Goal: Transaction & Acquisition: Obtain resource

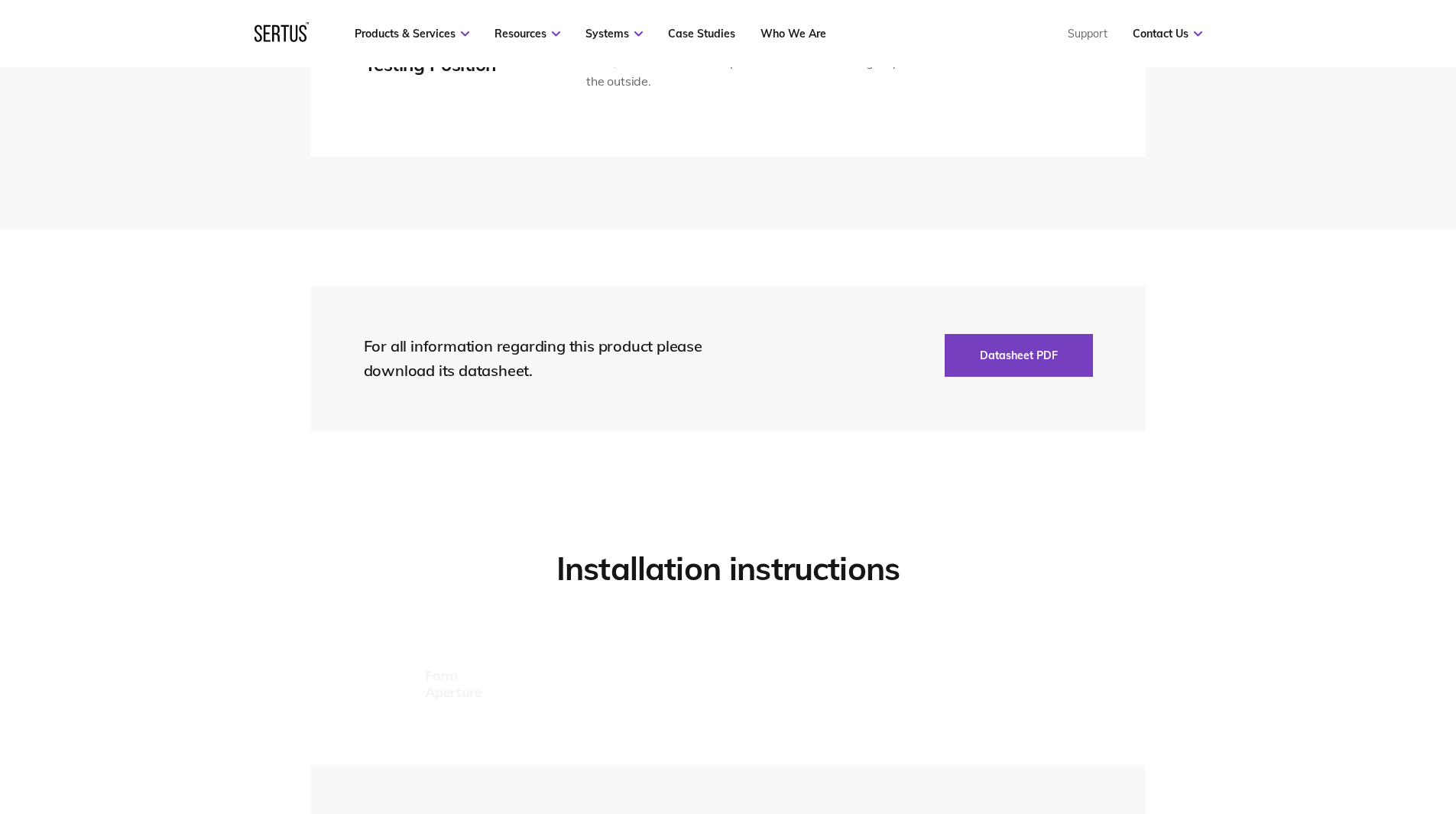
scroll to position [3439, 0]
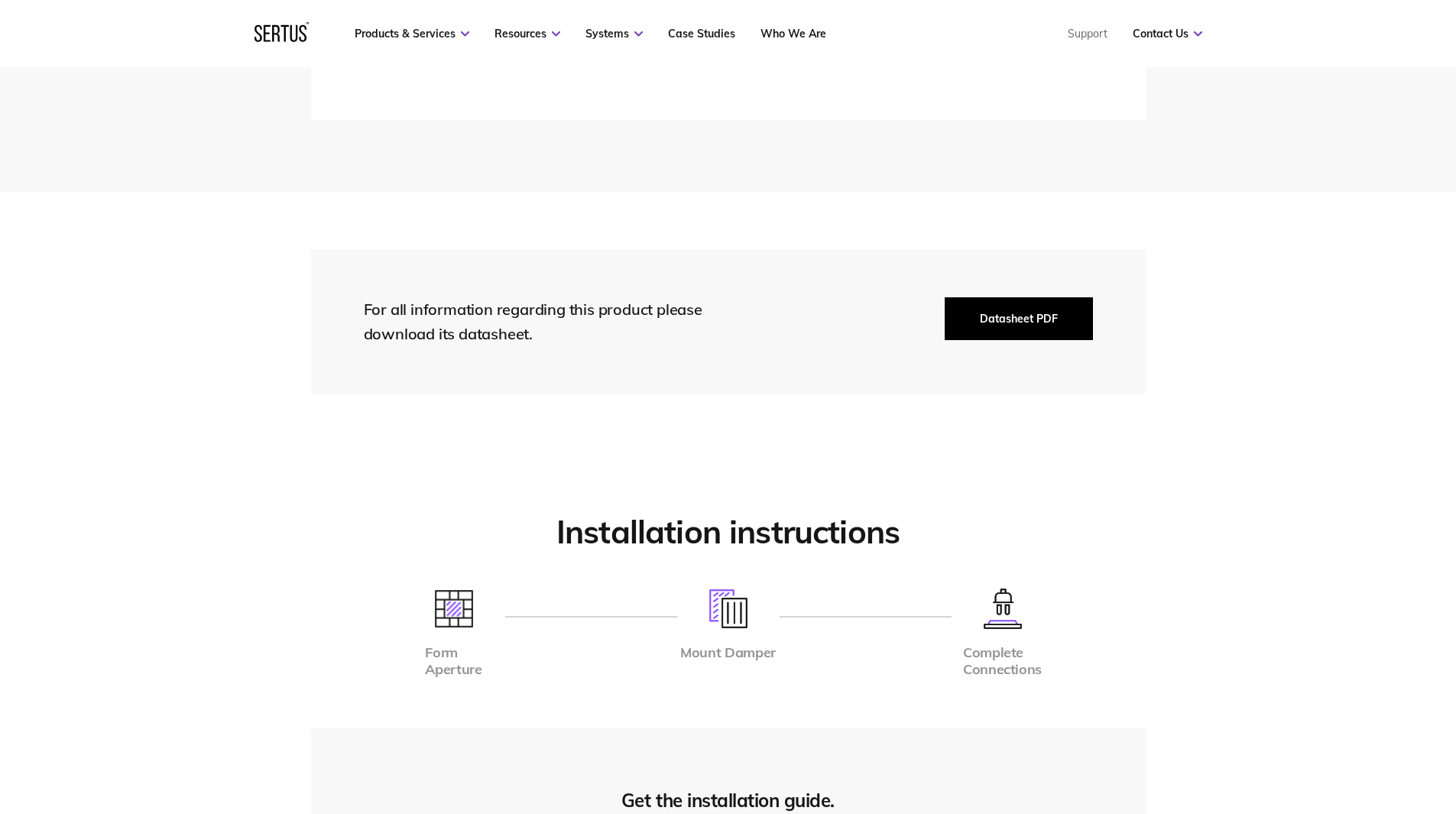
click at [1063, 330] on button "Datasheet PDF" at bounding box center [1018, 319] width 148 height 43
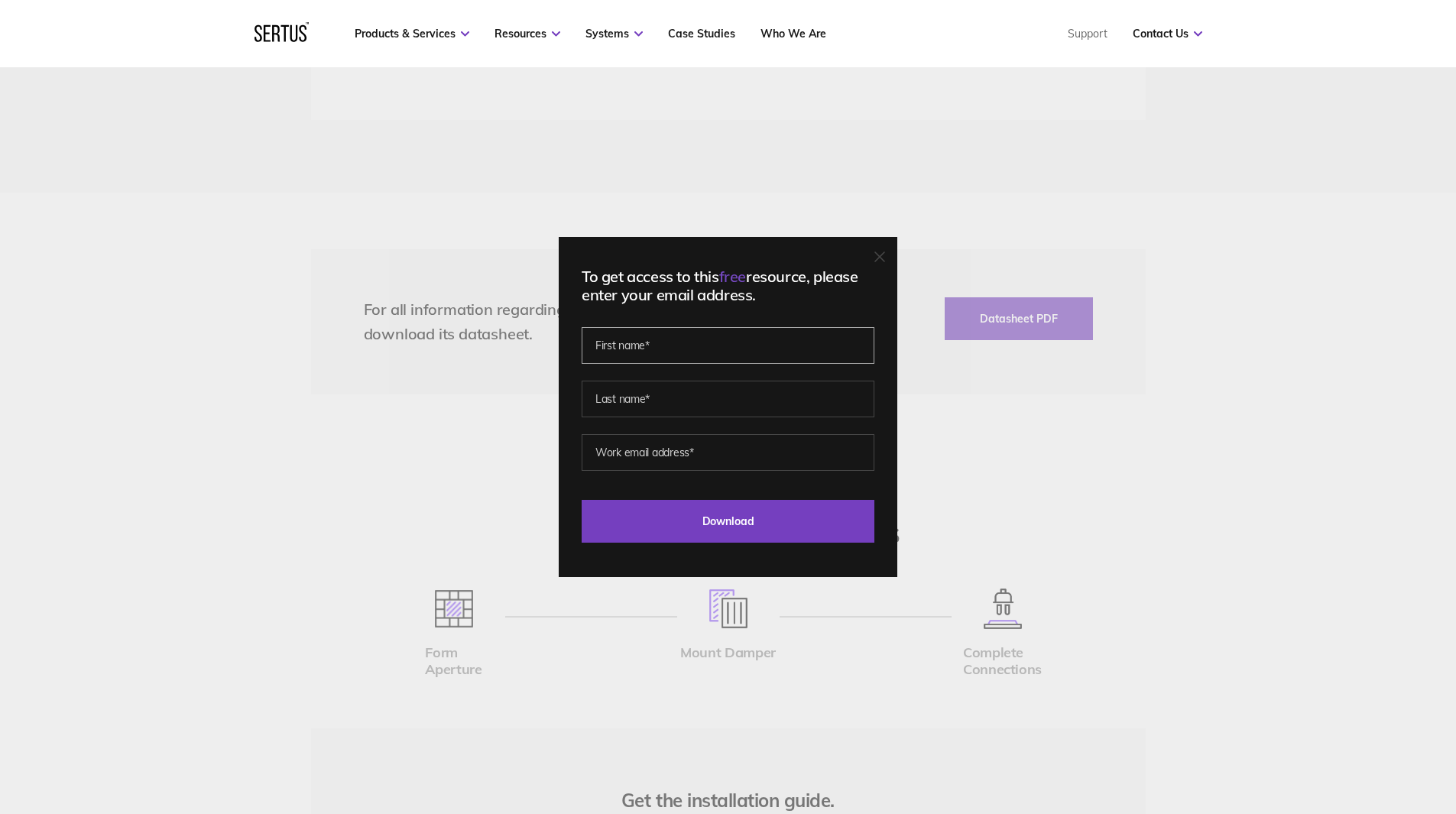
drag, startPoint x: 812, startPoint y: 350, endPoint x: 800, endPoint y: 346, distance: 12.6
click at [811, 350] on input "text" at bounding box center [728, 346] width 293 height 37
type input "Jack"
type input "[PERSON_NAME]"
click at [729, 463] on input "[EMAIL_ADDRESS][DOMAIN_NAME]" at bounding box center [728, 452] width 293 height 37
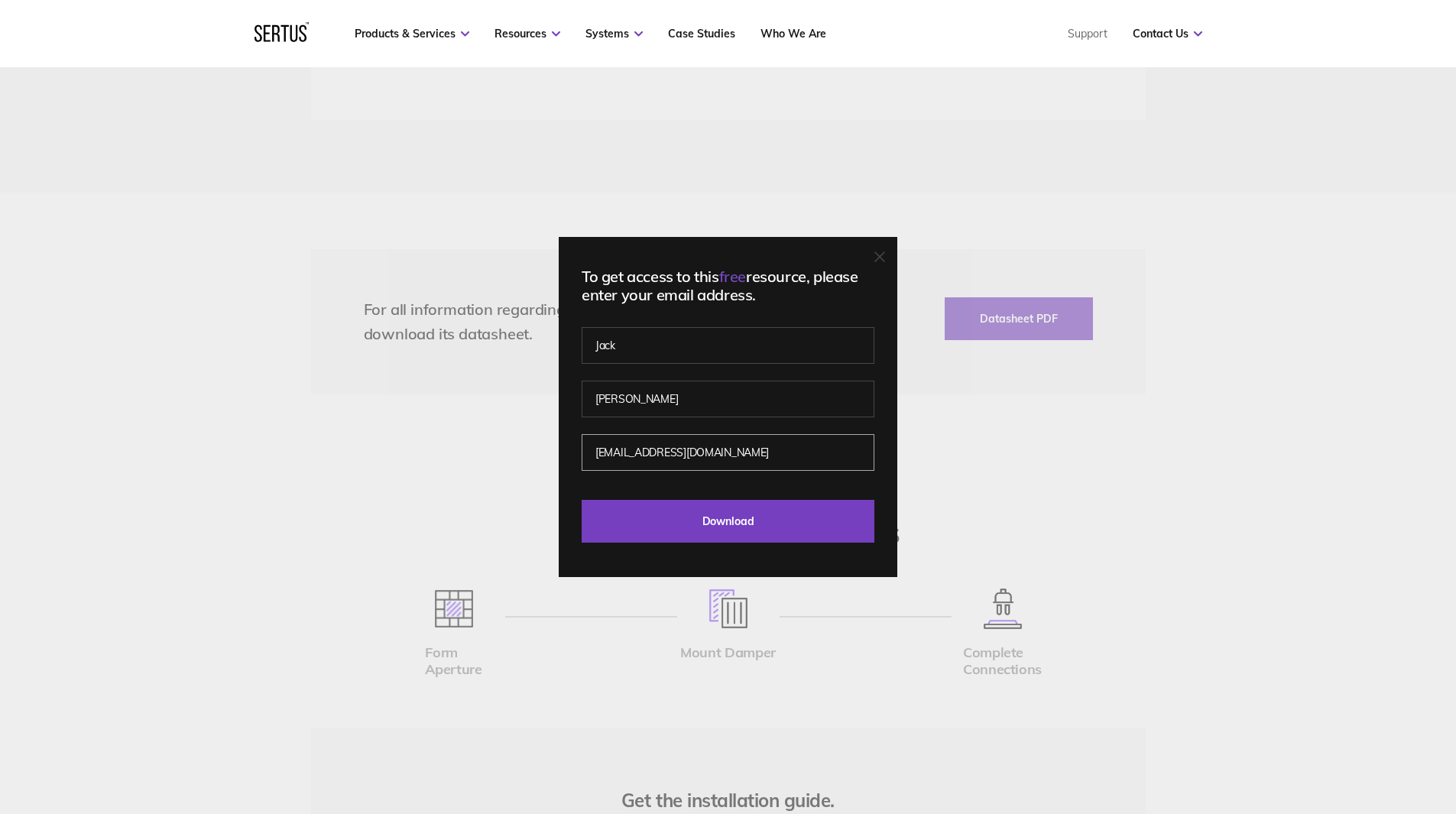
click at [731, 463] on input "[EMAIL_ADDRESS][DOMAIN_NAME]" at bounding box center [728, 452] width 293 height 37
click at [731, 450] on input "[EMAIL_ADDRESS][DOMAIN_NAME]" at bounding box center [728, 452] width 293 height 37
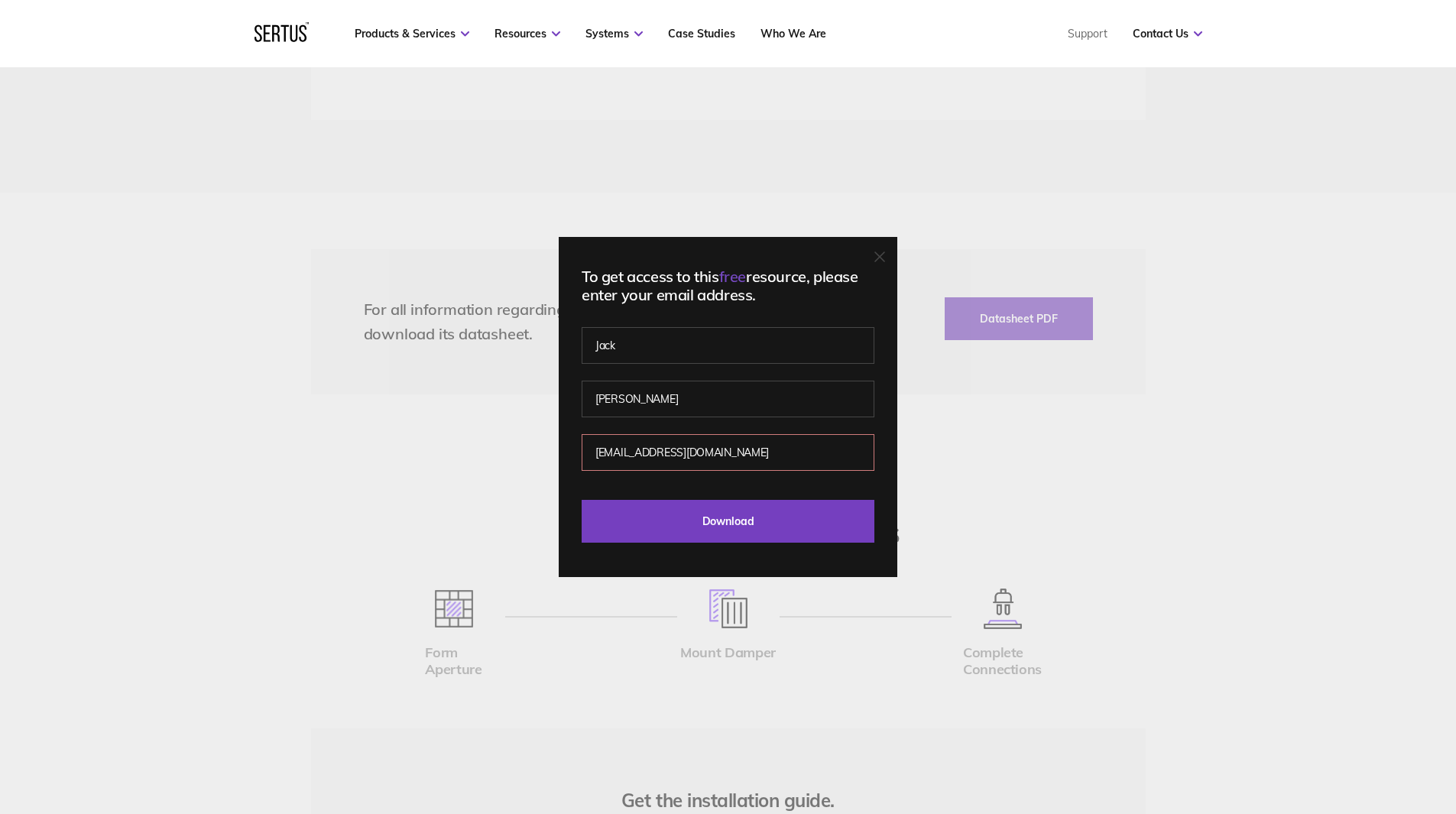
click at [731, 450] on input "[EMAIL_ADDRESS][DOMAIN_NAME]" at bounding box center [728, 452] width 293 height 37
click at [732, 450] on input "[EMAIL_ADDRESS][DOMAIN_NAME]" at bounding box center [728, 452] width 293 height 37
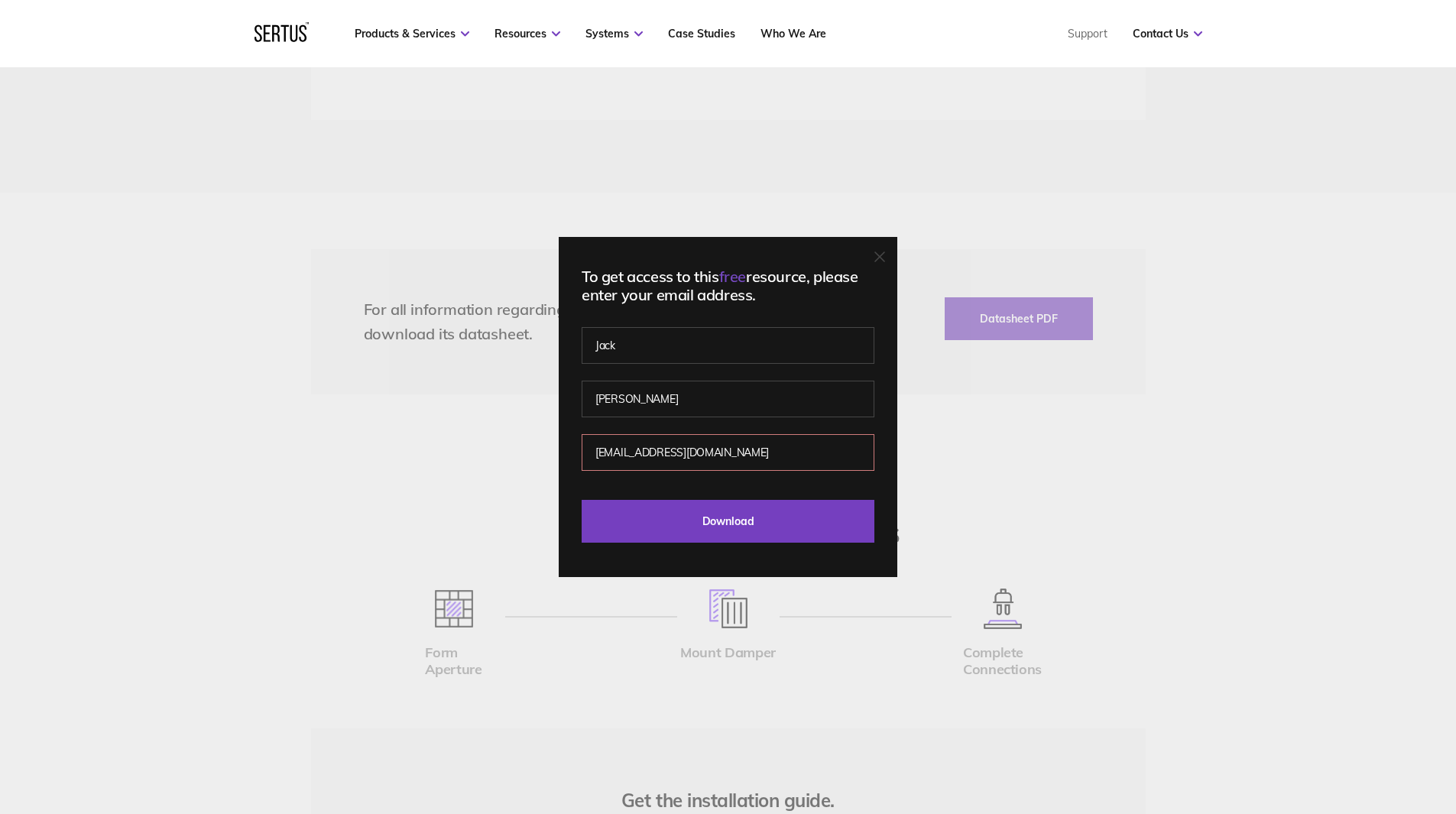
click at [732, 450] on input "[EMAIL_ADDRESS][DOMAIN_NAME]" at bounding box center [728, 452] width 293 height 37
paste input ".[PERSON_NAME][EMAIL_ADDRESS][DOMAIN_NAME]"
type input "[EMAIL_ADDRESS][PERSON_NAME][DOMAIN_NAME]"
click at [700, 523] on input "Download" at bounding box center [728, 521] width 293 height 43
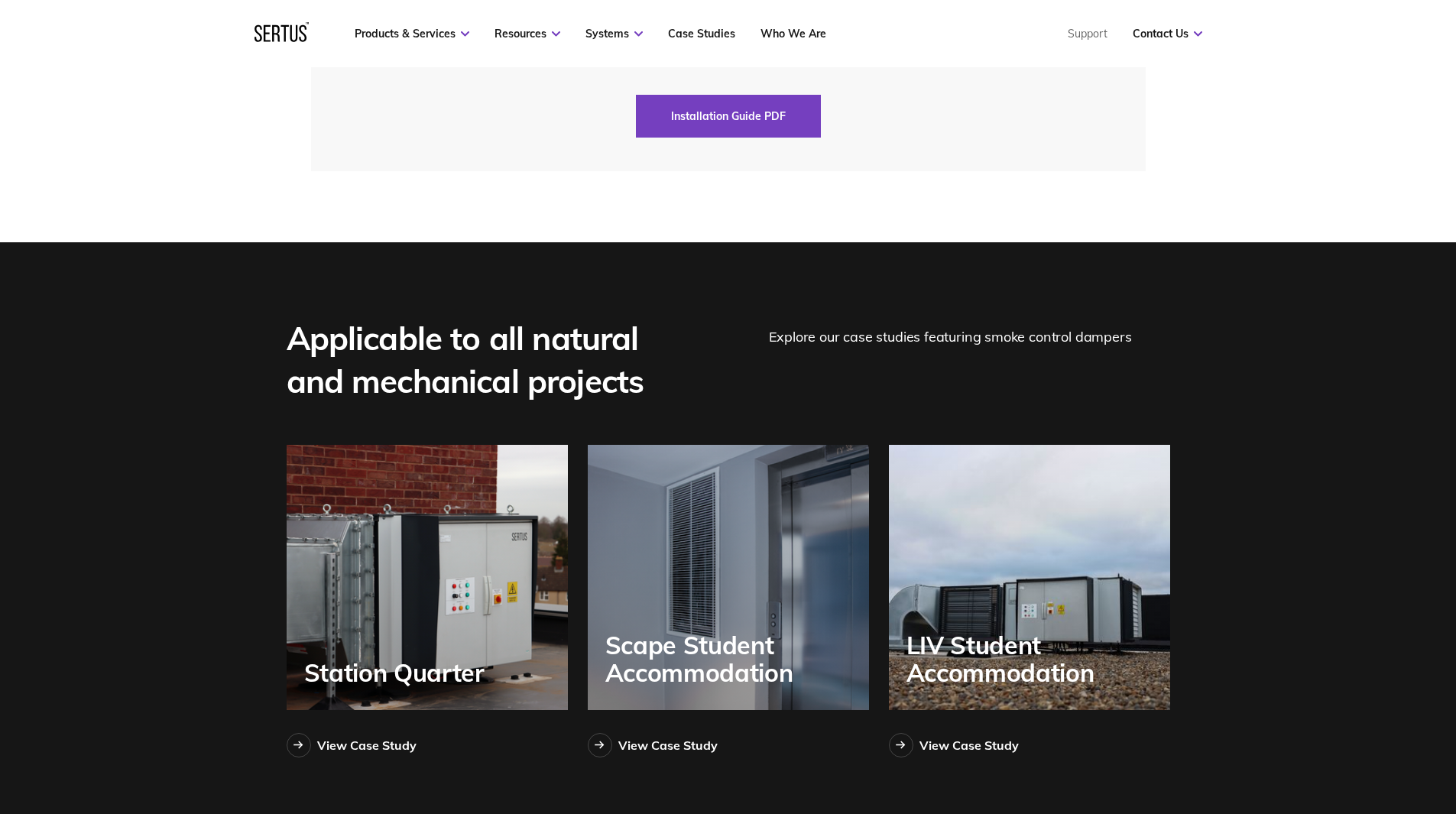
scroll to position [4127, 0]
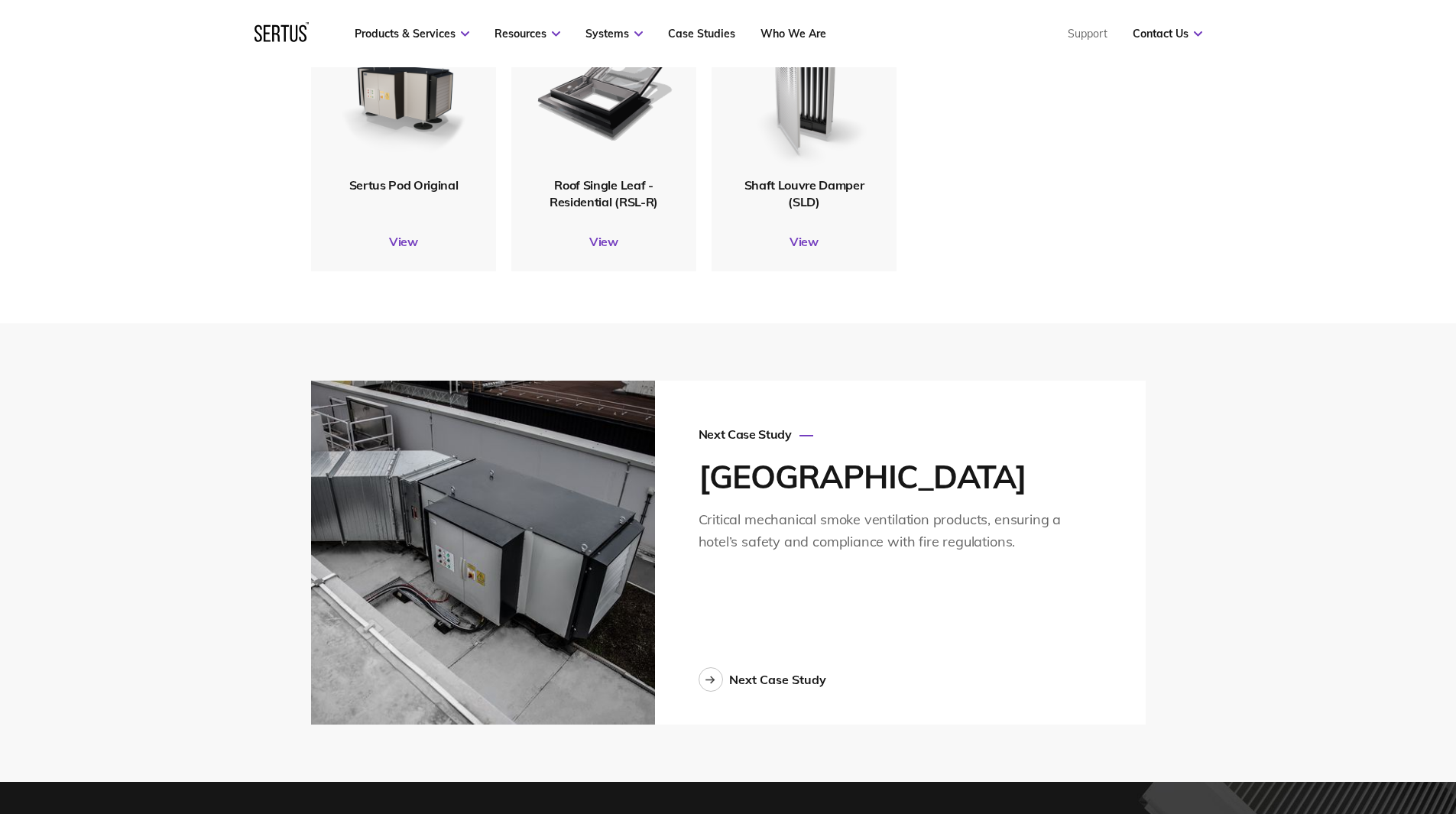
scroll to position [4146, 0]
